Goal: Task Accomplishment & Management: Manage account settings

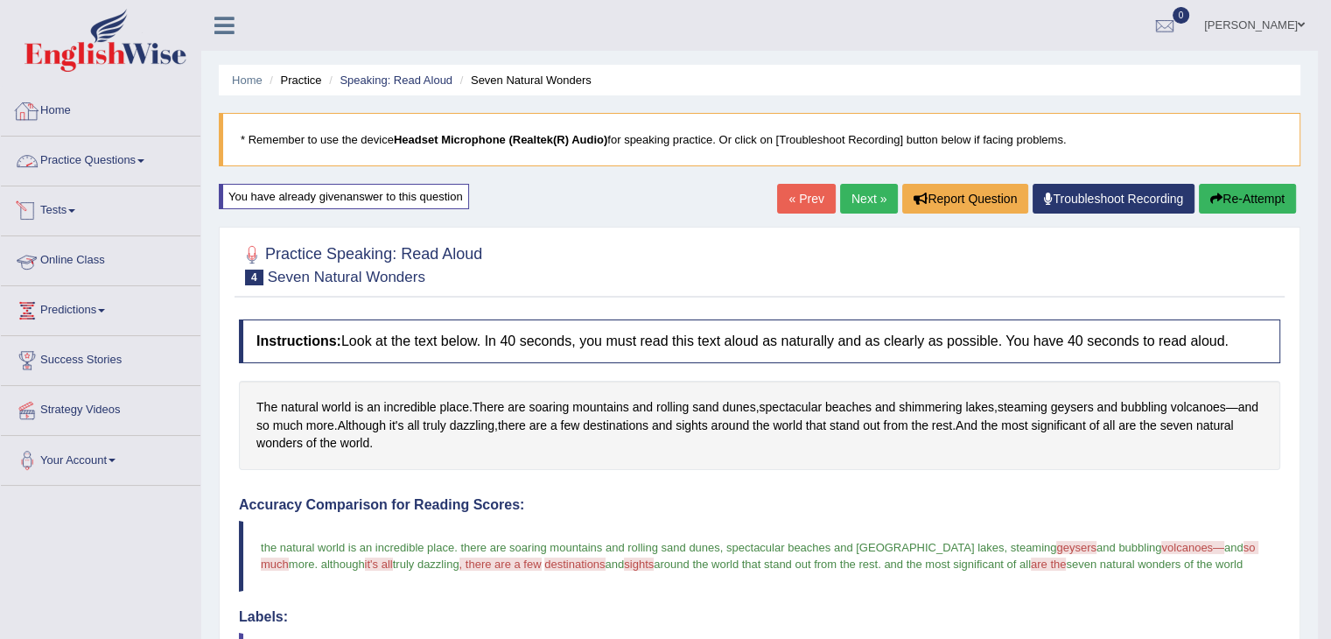
click at [63, 108] on link "Home" at bounding box center [100, 109] width 199 height 44
